Goal: Information Seeking & Learning: Learn about a topic

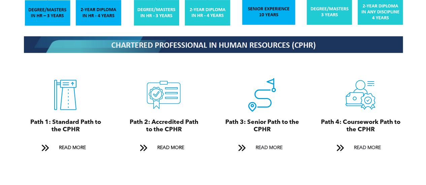
scroll to position [707, 0]
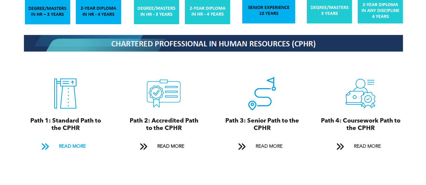
click at [68, 141] on span "READ MORE" at bounding box center [72, 147] width 32 height 12
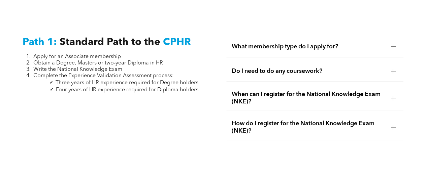
scroll to position [887, 0]
click at [304, 43] on span "What membership type do I apply for?" at bounding box center [308, 46] width 154 height 7
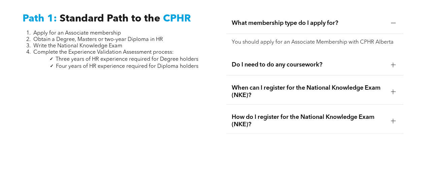
scroll to position [921, 0]
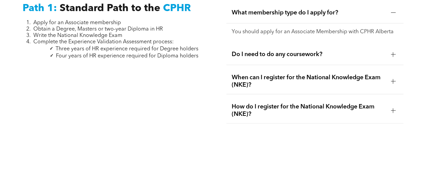
click at [283, 51] on span "Do I need to do any coursework?" at bounding box center [308, 54] width 154 height 7
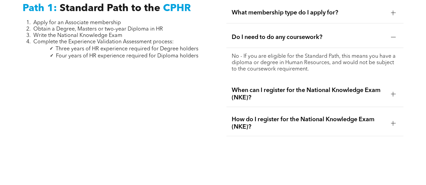
click at [275, 90] on span "When can I register for the National Knowledge Exam (NKE)?" at bounding box center [308, 94] width 154 height 15
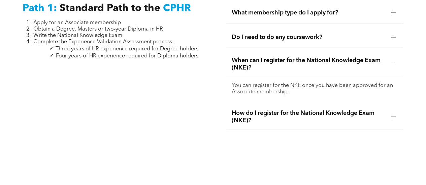
click at [273, 110] on span "How do I register for the National Knowledge Exam (NKE)?" at bounding box center [308, 117] width 154 height 15
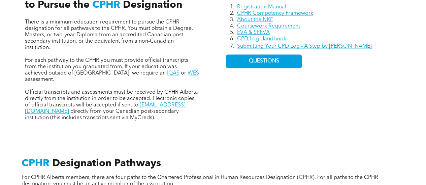
scroll to position [315, 0]
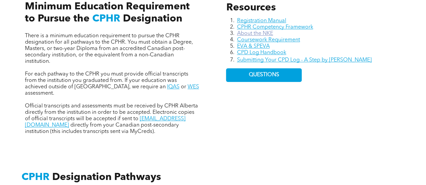
click at [255, 32] on link "About the NKE" at bounding box center [255, 33] width 36 height 5
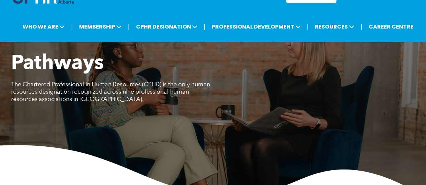
scroll to position [0, 0]
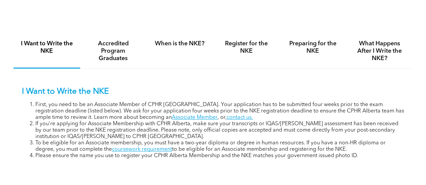
scroll to position [437, 0]
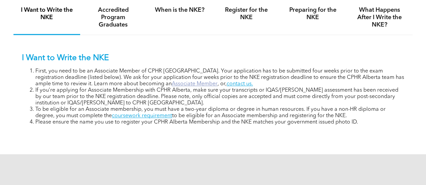
click at [172, 86] on link "Associate Member" at bounding box center [195, 83] width 46 height 5
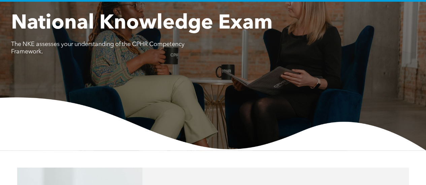
scroll to position [0, 0]
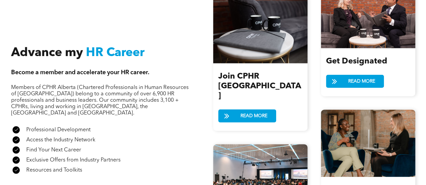
scroll to position [729, 0]
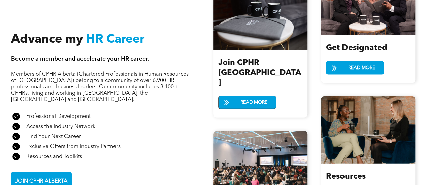
click at [256, 97] on span "READ MORE" at bounding box center [254, 103] width 32 height 12
